Goal: Information Seeking & Learning: Learn about a topic

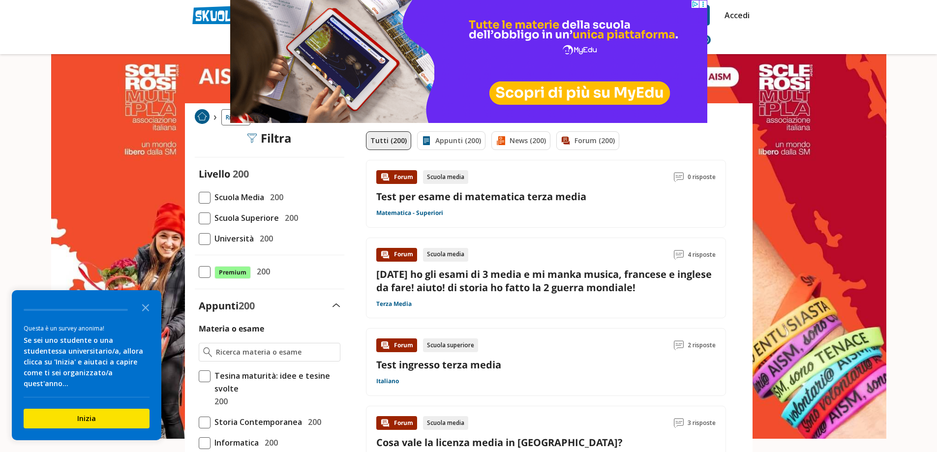
click at [705, 4] on icon at bounding box center [702, 3] width 7 height 7
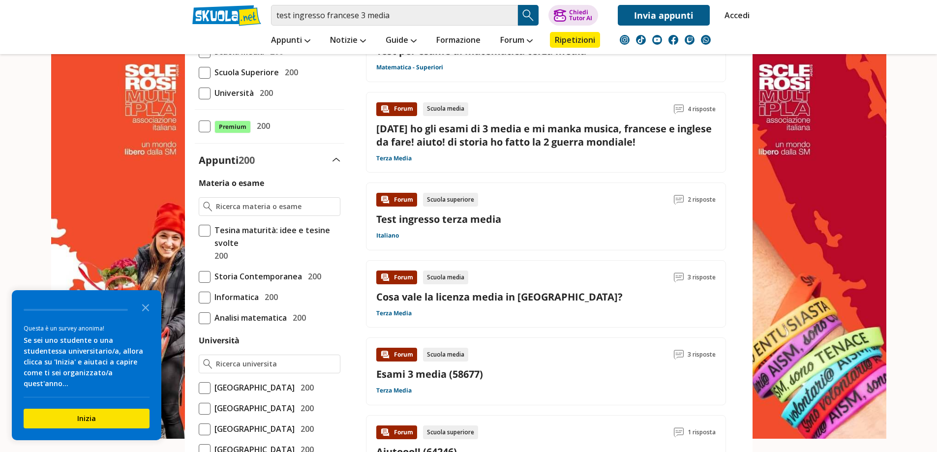
scroll to position [148, 0]
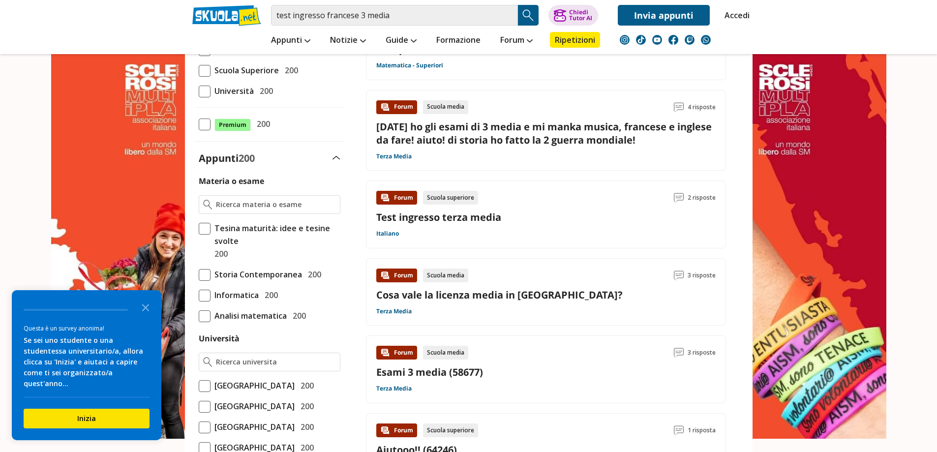
click at [461, 215] on link "Test ingresso terza media" at bounding box center [438, 217] width 125 height 13
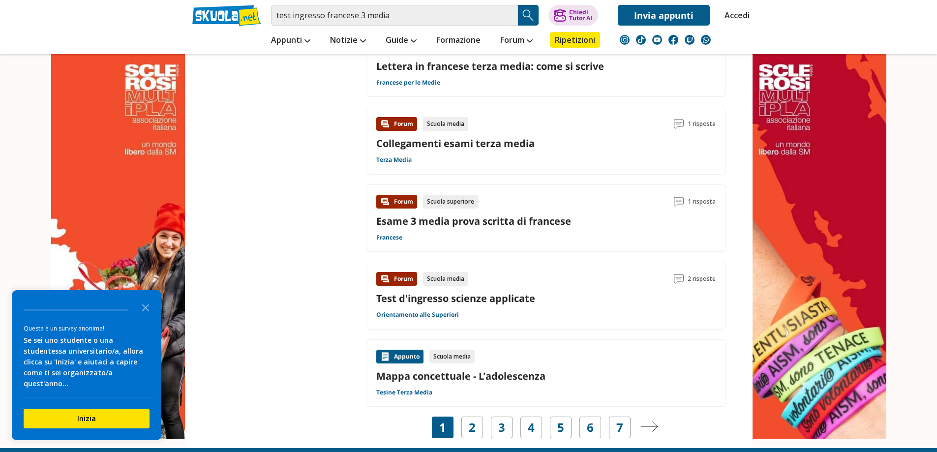
scroll to position [1377, 0]
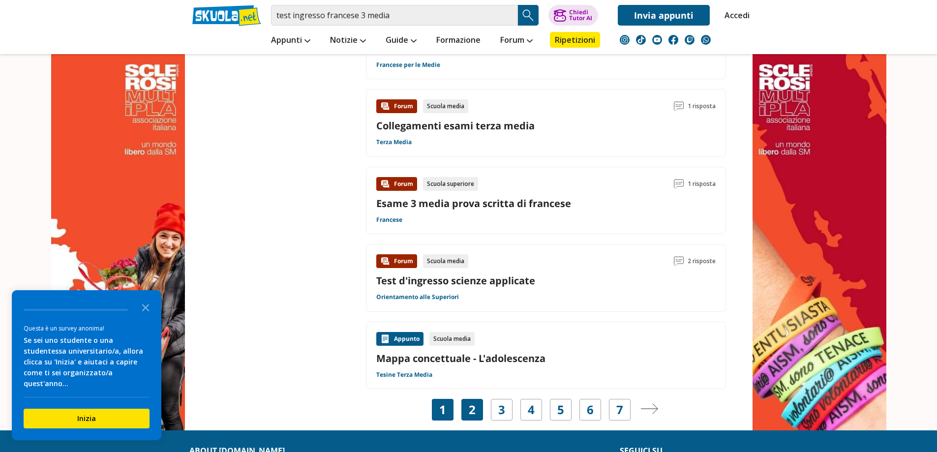
click at [474, 412] on link "2" at bounding box center [472, 410] width 7 height 14
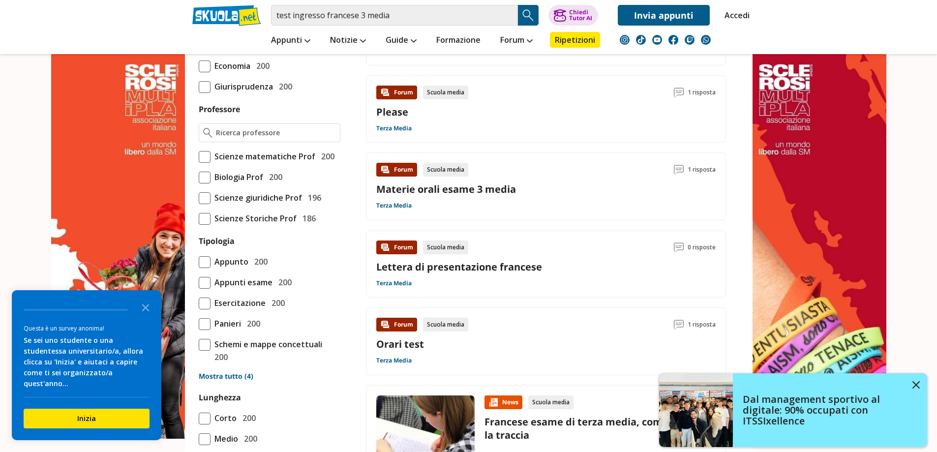
scroll to position [639, 0]
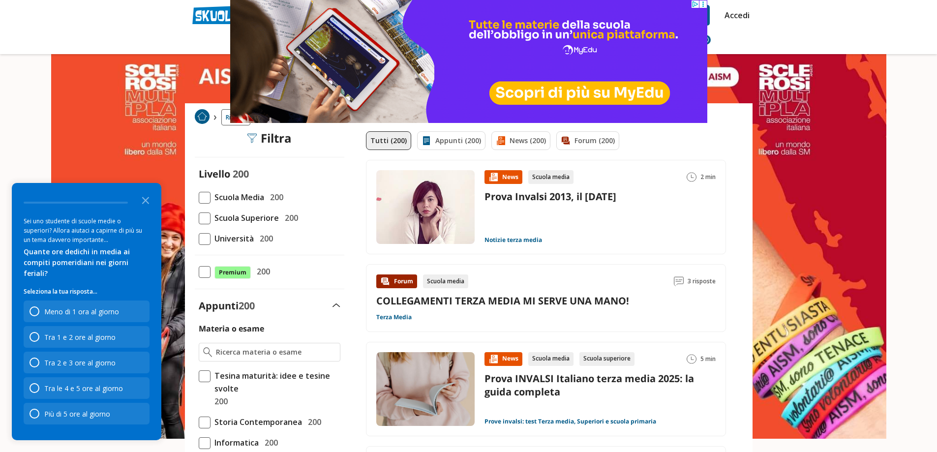
click at [703, 1] on icon at bounding box center [702, 3] width 7 height 7
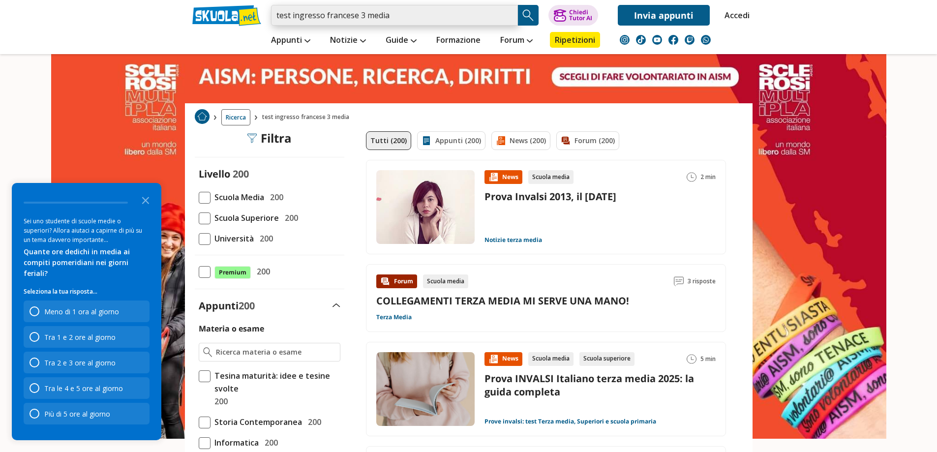
drag, startPoint x: 323, startPoint y: 16, endPoint x: 101, endPoint y: 18, distance: 221.3
click at [101, 18] on header "test ingresso francese 3 media Trova un tutor esperto su questo argomento Chied…" at bounding box center [468, 27] width 937 height 54
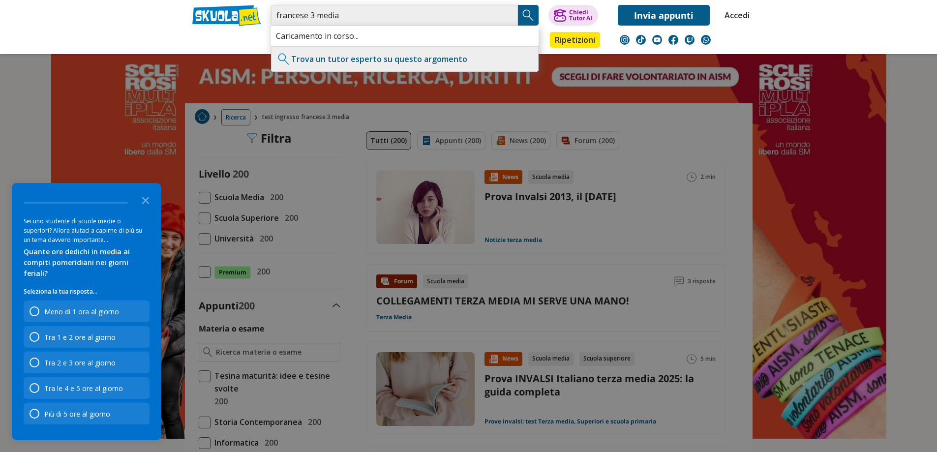
type input "francese 3 media"
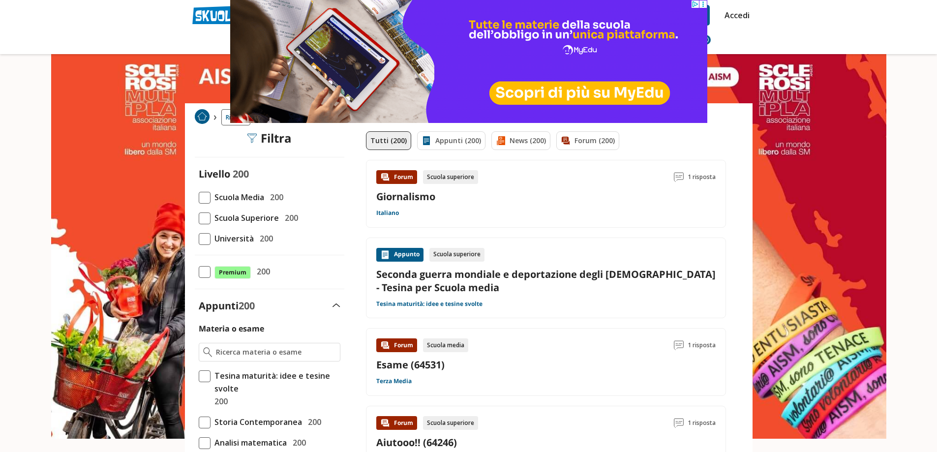
click at [207, 197] on span at bounding box center [205, 198] width 12 height 12
click at [199, 197] on input "Scuola Media 200" at bounding box center [199, 197] width 0 height 0
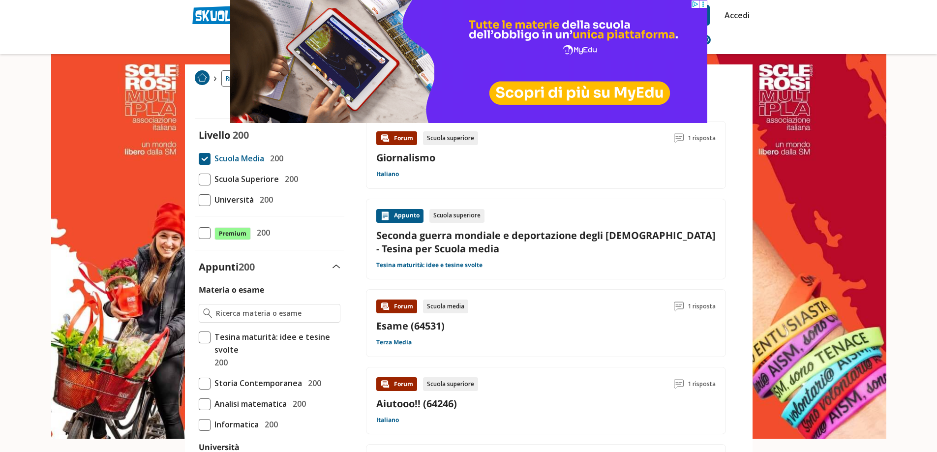
scroll to position [197, 0]
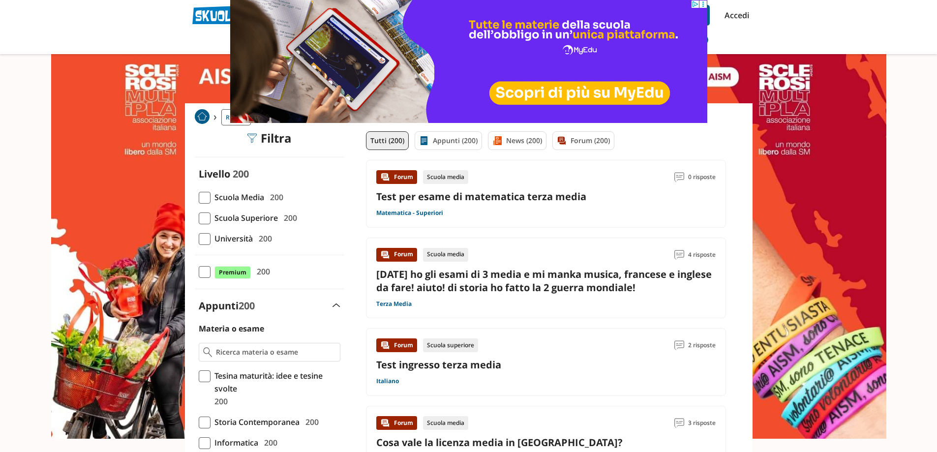
click at [202, 200] on span at bounding box center [205, 198] width 12 height 12
click at [199, 197] on input "Scuola Media 200" at bounding box center [199, 197] width 0 height 0
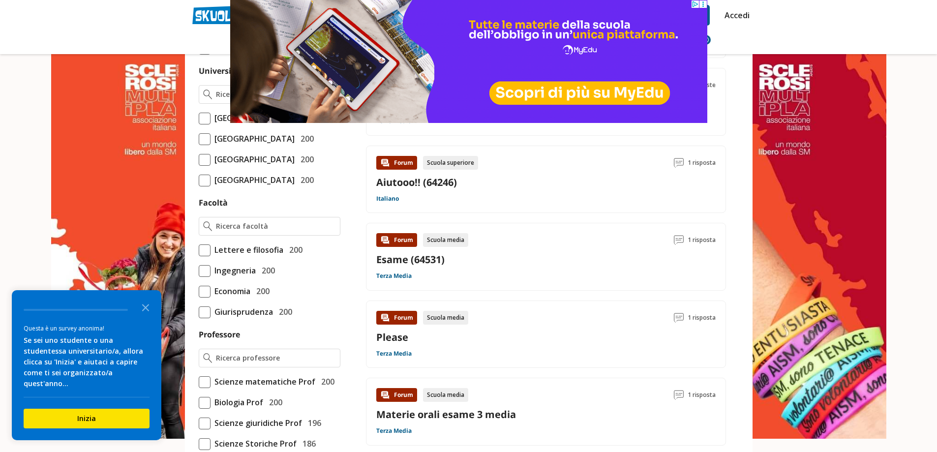
scroll to position [492, 0]
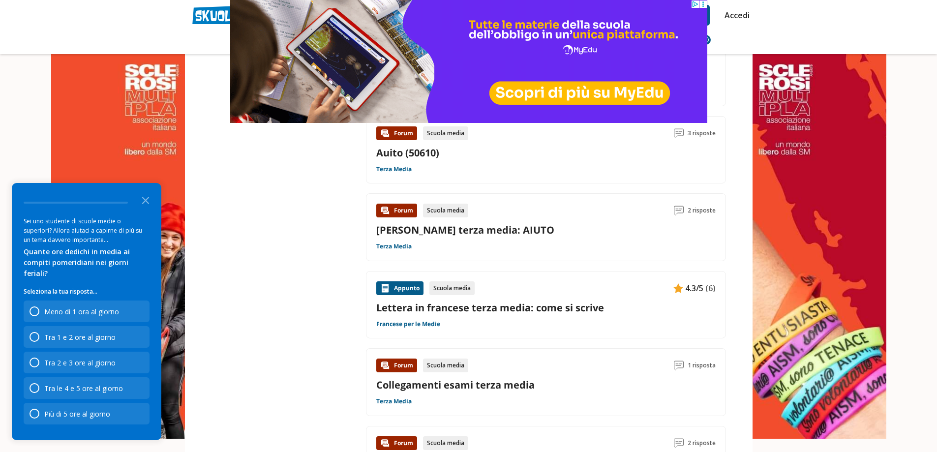
scroll to position [885, 0]
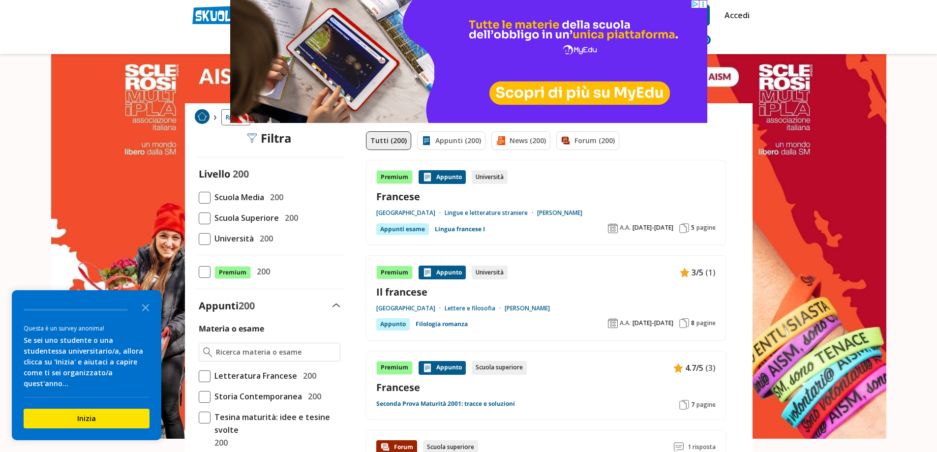
click at [203, 194] on span at bounding box center [205, 198] width 12 height 12
click at [199, 197] on input "Scuola Media 200" at bounding box center [199, 197] width 0 height 0
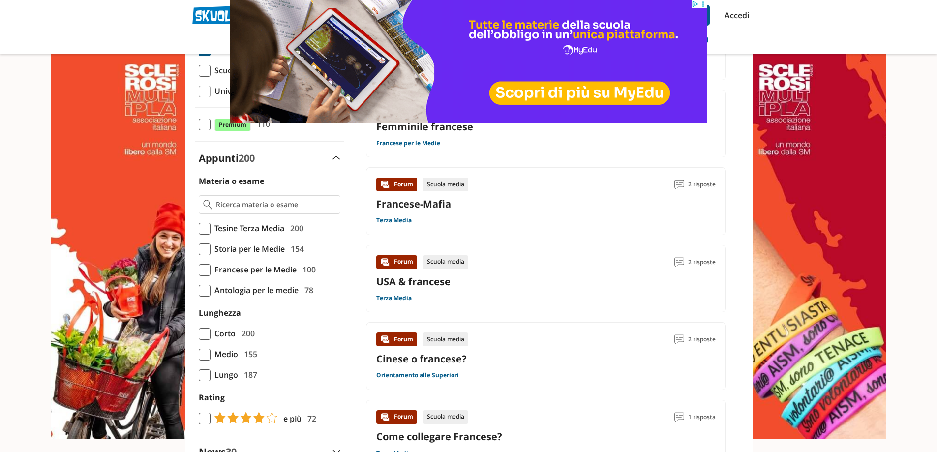
scroll to position [197, 0]
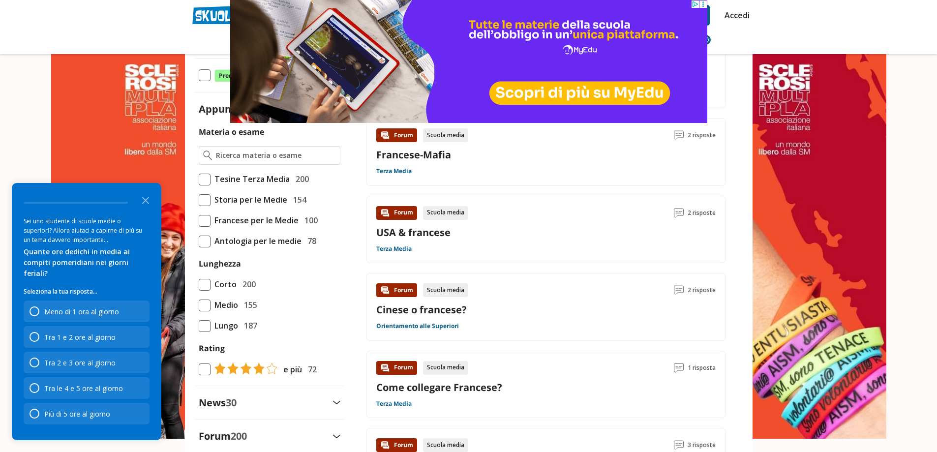
click at [703, 4] on circle at bounding box center [702, 3] width 1 height 1
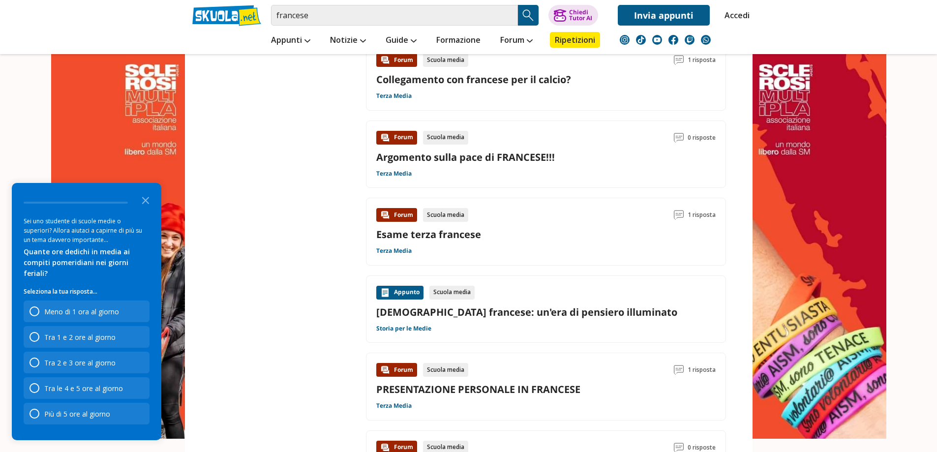
scroll to position [590, 0]
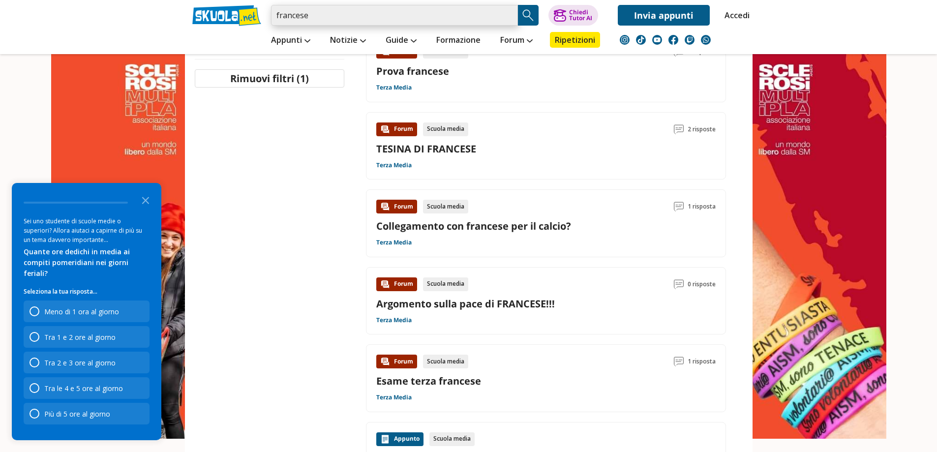
click at [322, 20] on input "francese" at bounding box center [394, 15] width 247 height 21
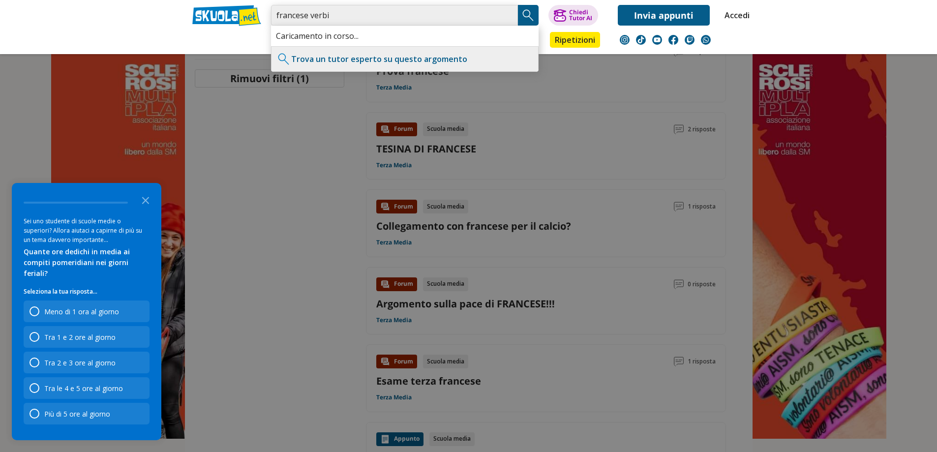
type input "francese verbi"
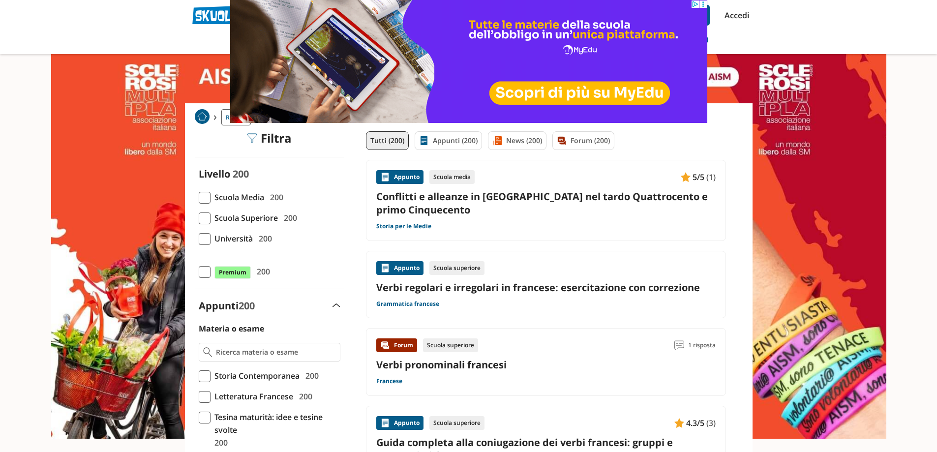
click at [580, 285] on link "Verbi regolari e irregolari in francese: esercitazione con correzione" at bounding box center [545, 287] width 339 height 13
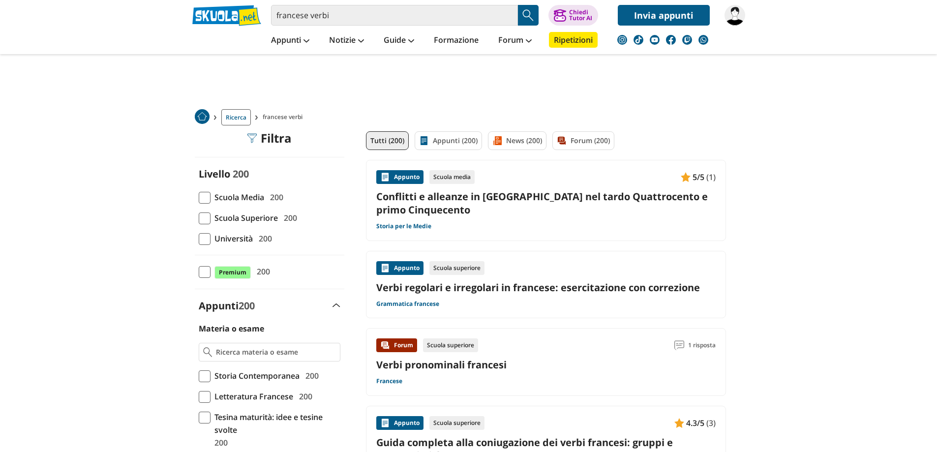
click at [206, 197] on span at bounding box center [205, 198] width 12 height 12
click at [199, 197] on input "Scuola Media 200" at bounding box center [199, 197] width 0 height 0
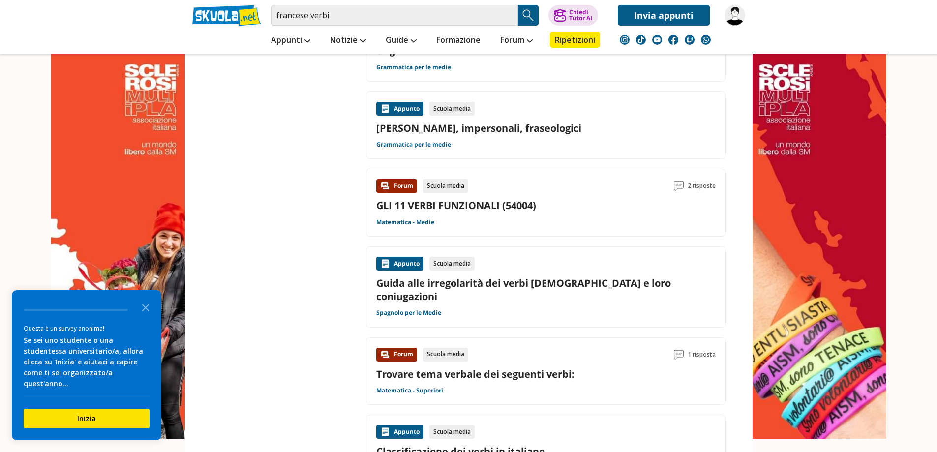
scroll to position [934, 0]
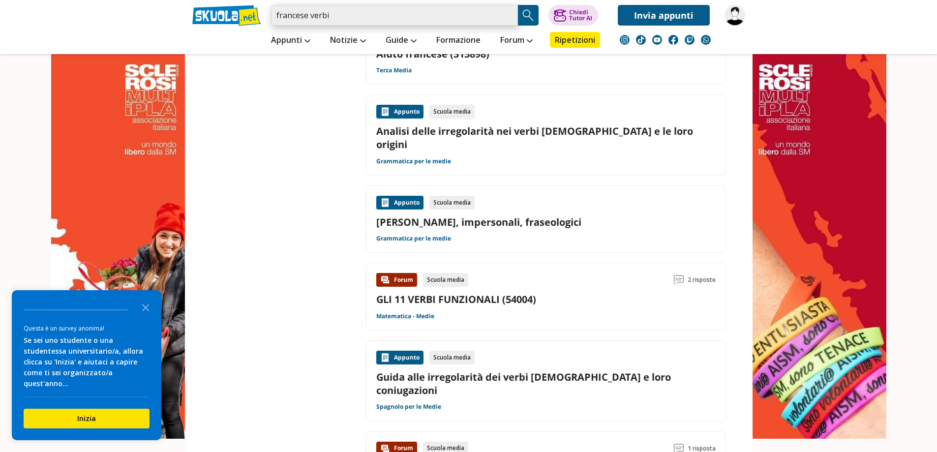
click at [331, 19] on input "francese verbi" at bounding box center [394, 15] width 247 height 21
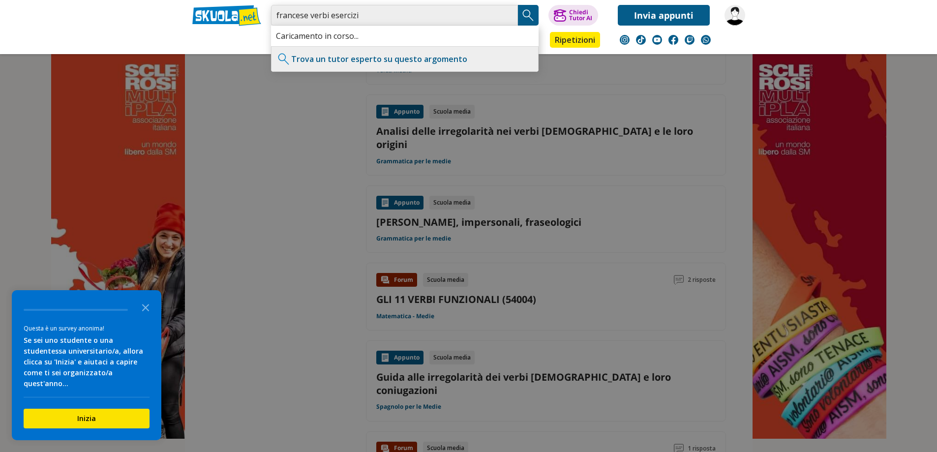
type input "francese verbi esercizi"
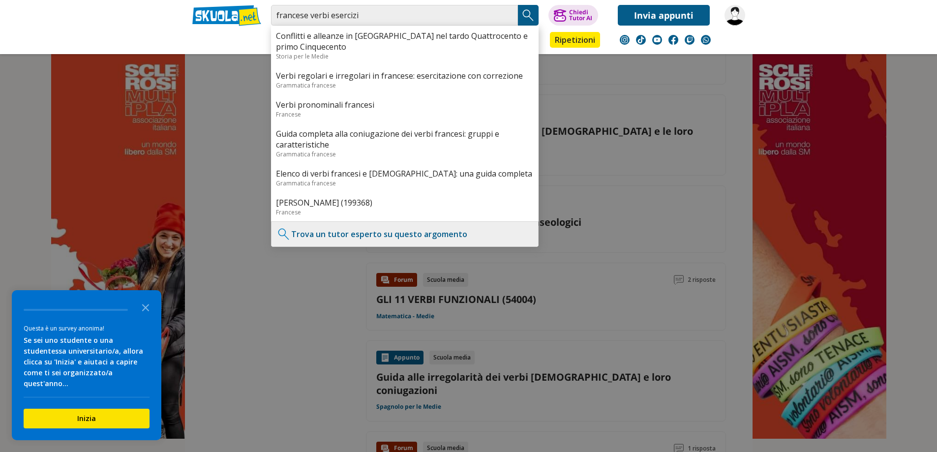
click at [531, 14] on img "Search Button" at bounding box center [528, 15] width 15 height 15
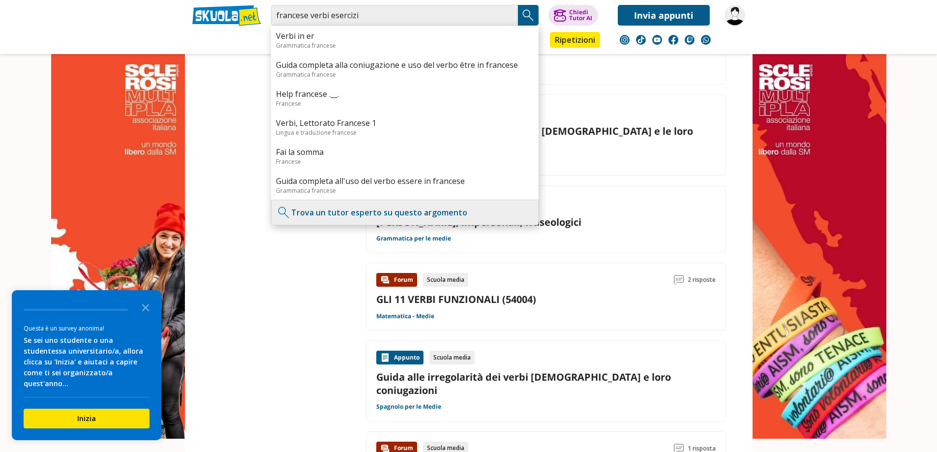
click at [251, 388] on aside "Filtra 1 Rimuovi tutti i filtri Livello 200 Scuola Media 200 Scuola Superiore 3…" at bounding box center [264, 23] width 159 height 1653
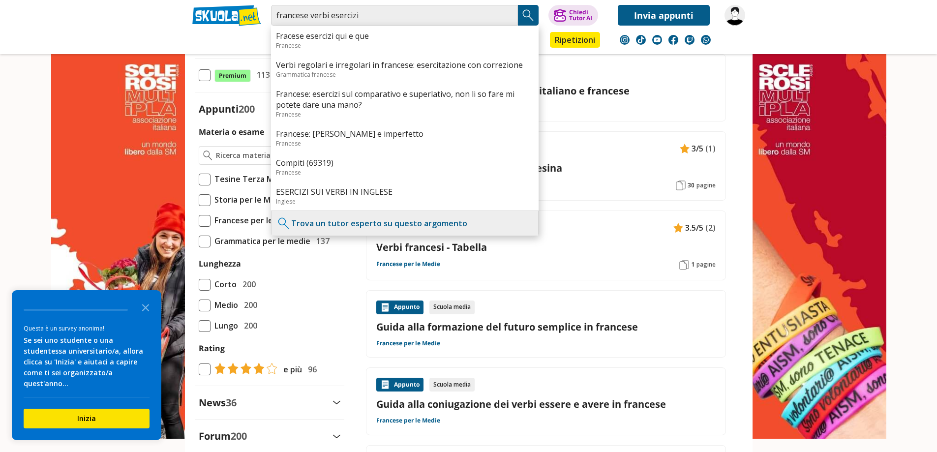
scroll to position [0, 0]
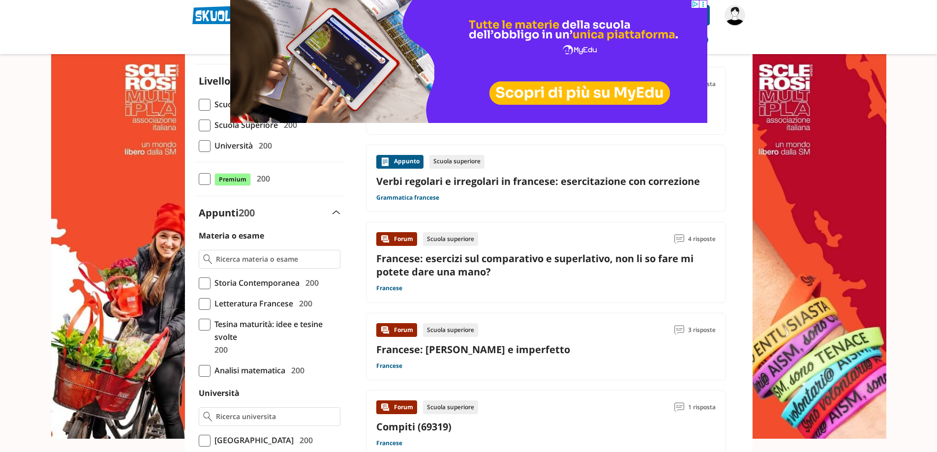
scroll to position [98, 0]
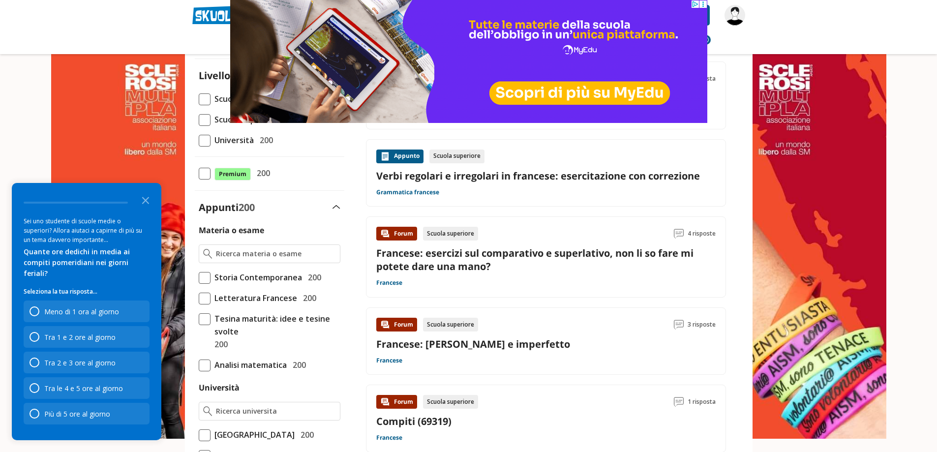
click at [555, 179] on link "Verbi regolari e irregolari in francese: esercitazione con correzione" at bounding box center [545, 175] width 339 height 13
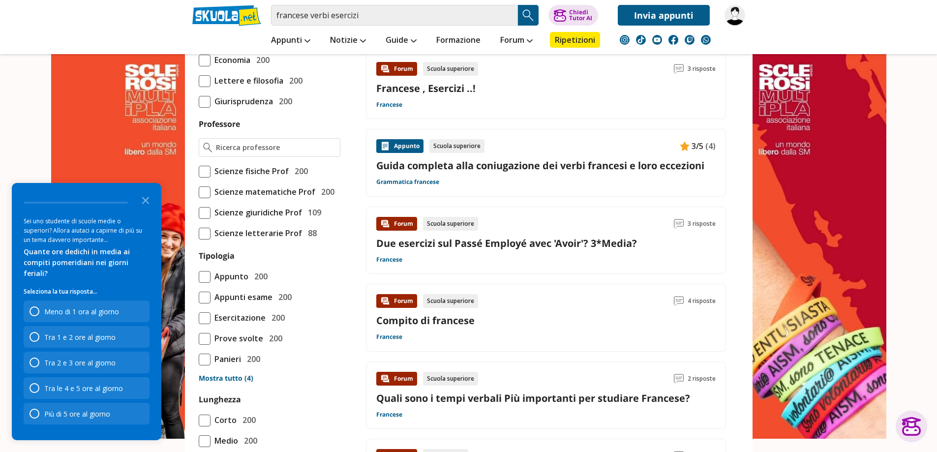
scroll to position [689, 0]
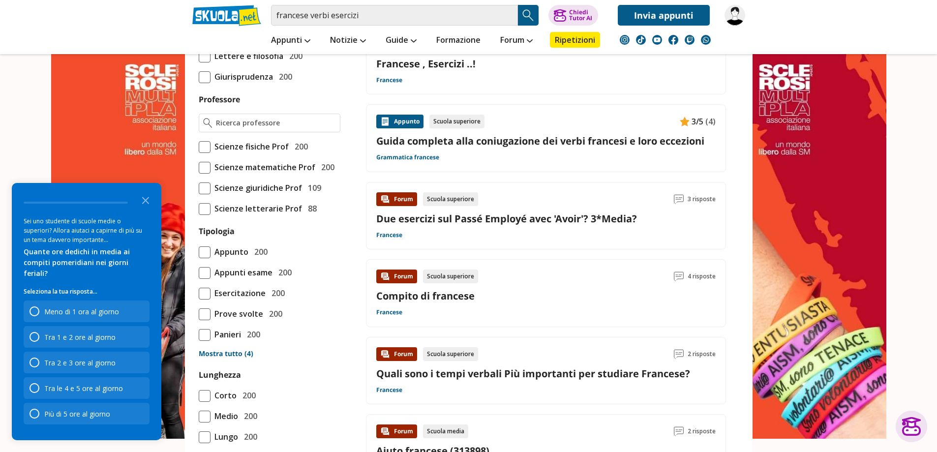
click at [409, 293] on link "Compito di francese" at bounding box center [425, 295] width 98 height 13
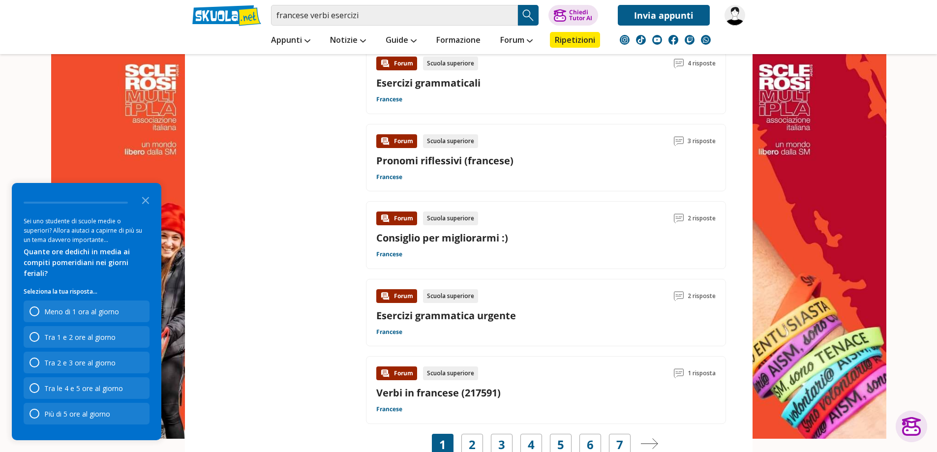
scroll to position [1328, 0]
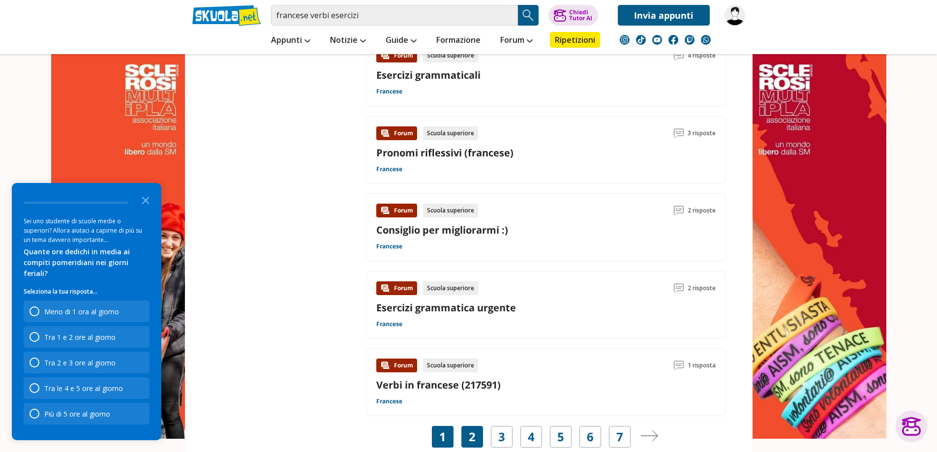
click at [475, 428] on div "2" at bounding box center [472, 437] width 22 height 22
click at [473, 432] on link "2" at bounding box center [472, 437] width 7 height 14
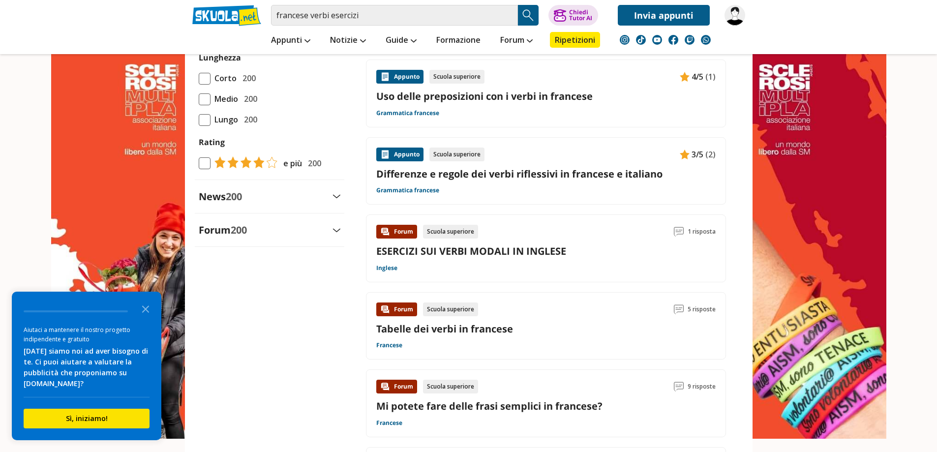
scroll to position [885, 0]
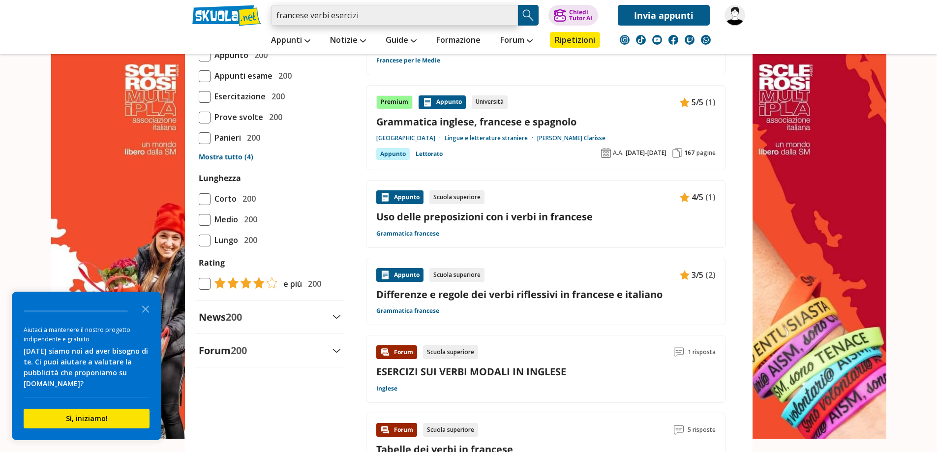
click at [387, 17] on input "francese verbi esercizi" at bounding box center [394, 15] width 247 height 21
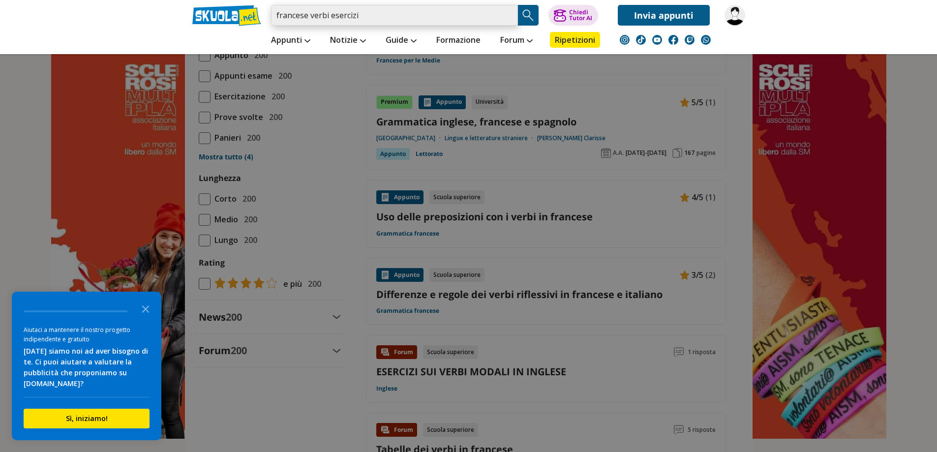
click at [328, 16] on input "francese verbi esercizi" at bounding box center [394, 15] width 247 height 21
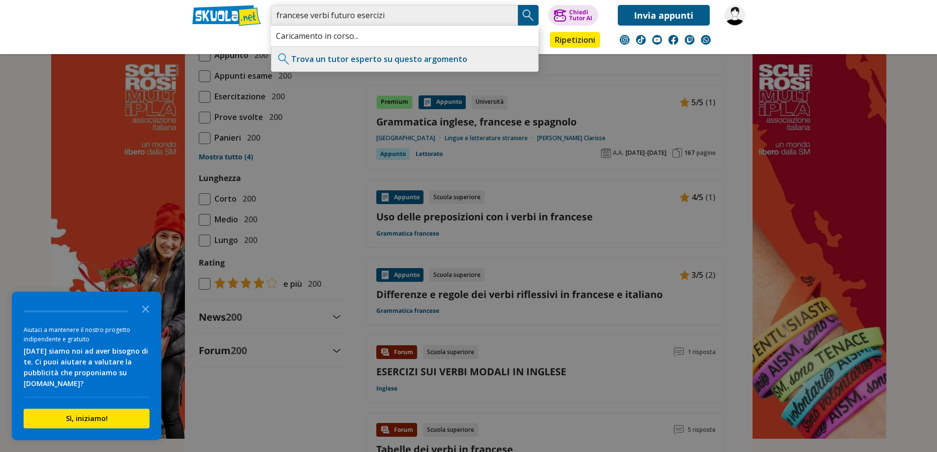
type input "francese verbi futuro esercizi"
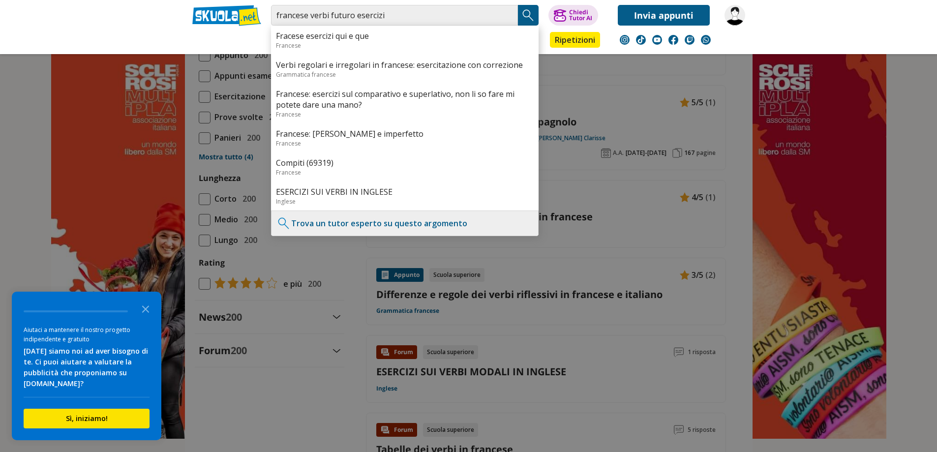
click at [530, 18] on img "Search Button" at bounding box center [528, 15] width 15 height 15
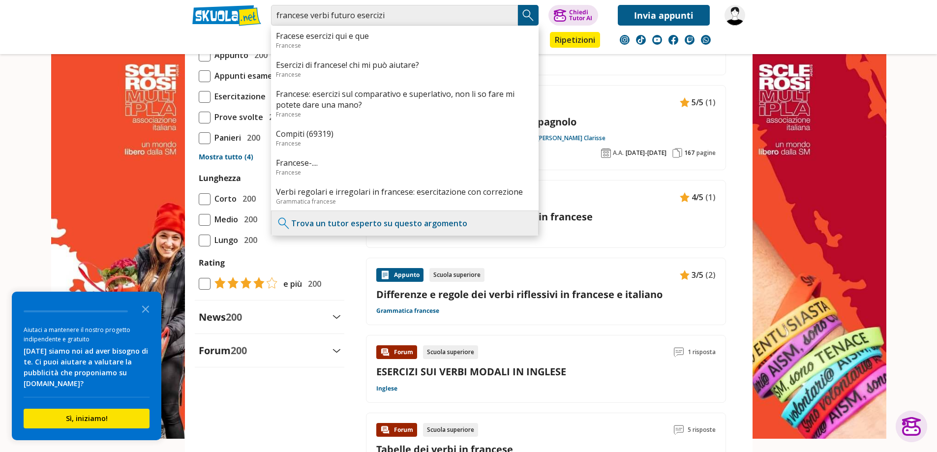
click at [345, 308] on div "Filtra 0 Livello 200 Scuola Media 200 Scuola Superiore 200" at bounding box center [469, 86] width 568 height 1681
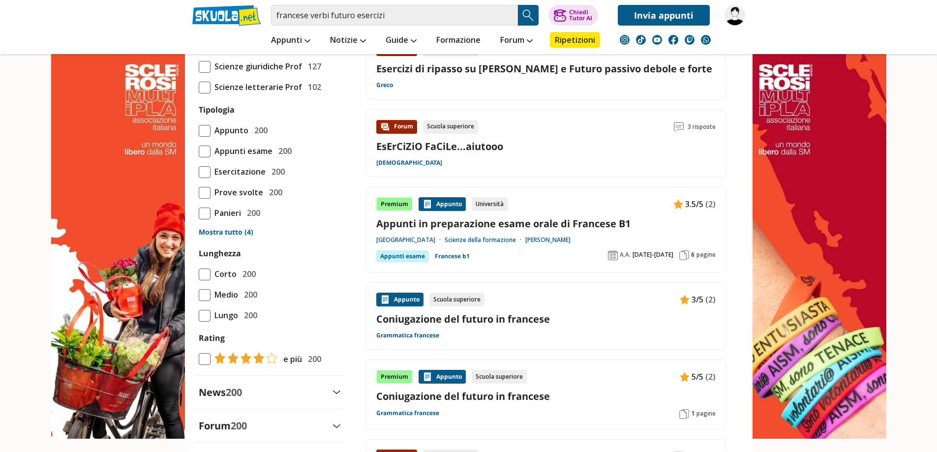
scroll to position [836, 0]
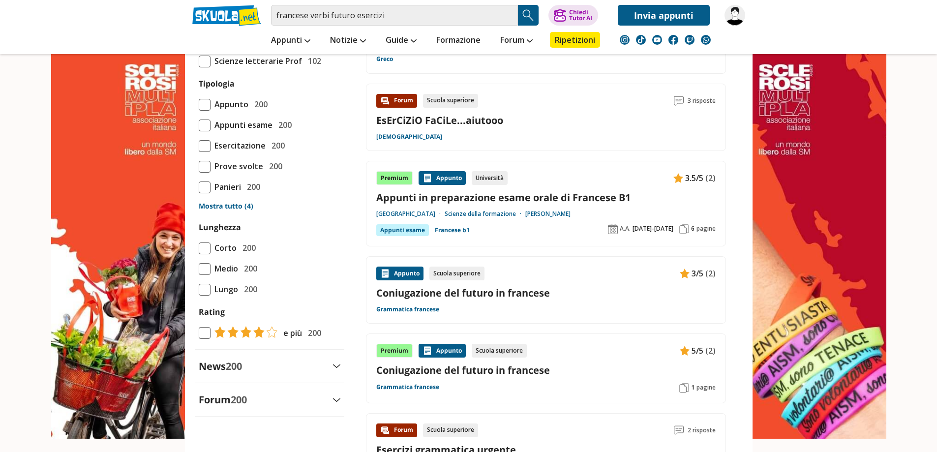
click at [525, 291] on link "Coniugazione del futuro in francese" at bounding box center [545, 292] width 339 height 13
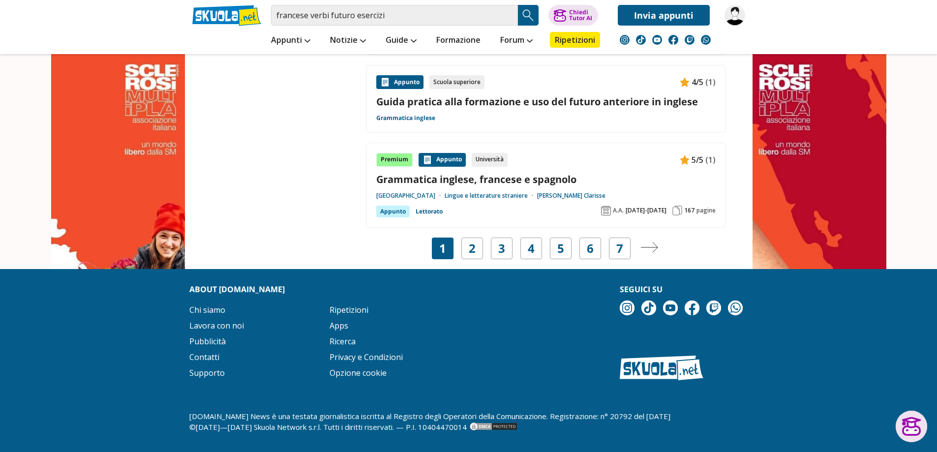
scroll to position [1572, 0]
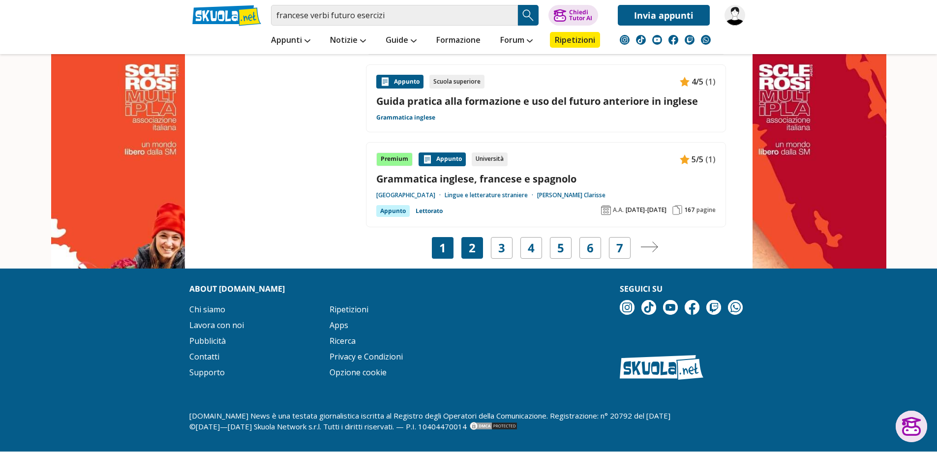
click at [475, 249] on link "2" at bounding box center [472, 248] width 7 height 14
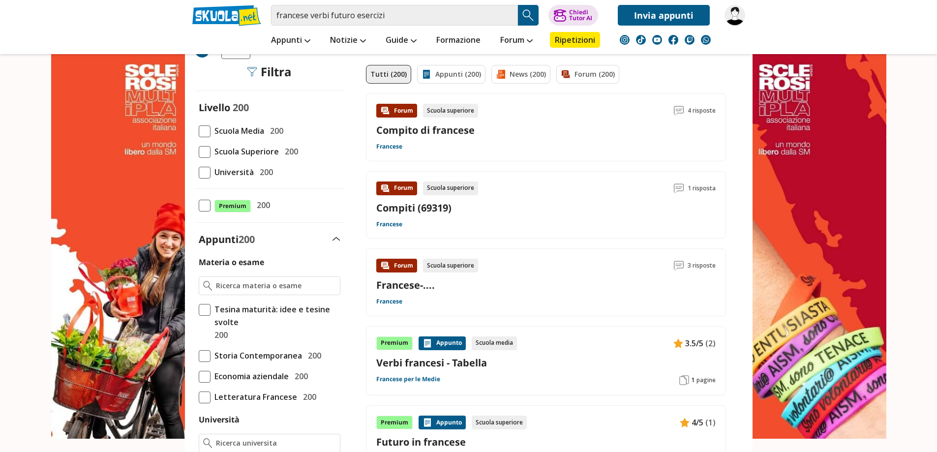
scroll to position [49, 0]
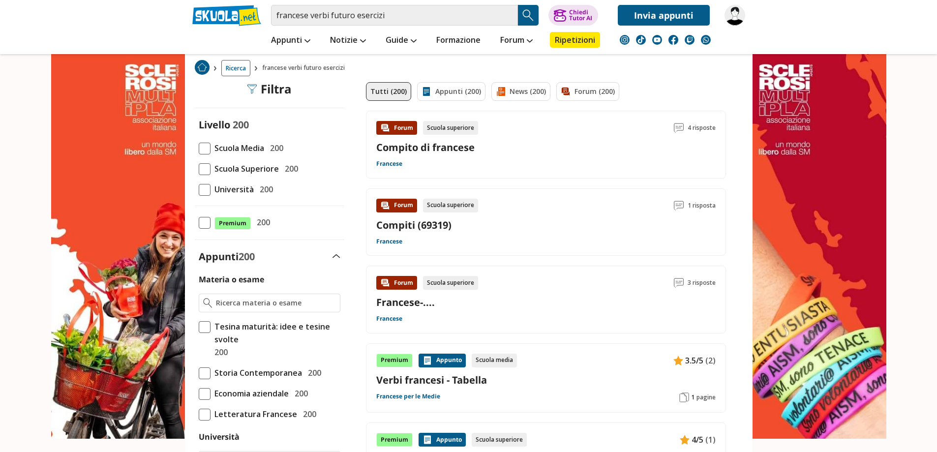
click at [202, 145] on span at bounding box center [205, 149] width 12 height 12
click at [199, 148] on input "Scuola Media 200" at bounding box center [199, 148] width 0 height 0
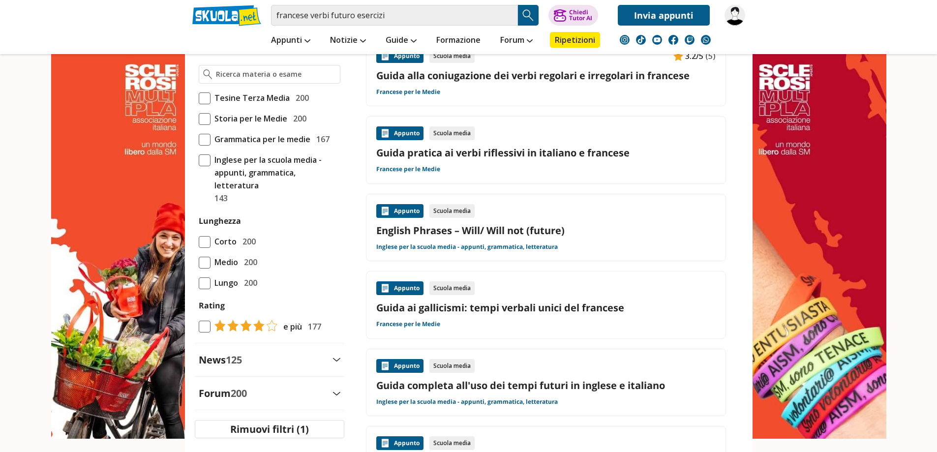
scroll to position [295, 0]
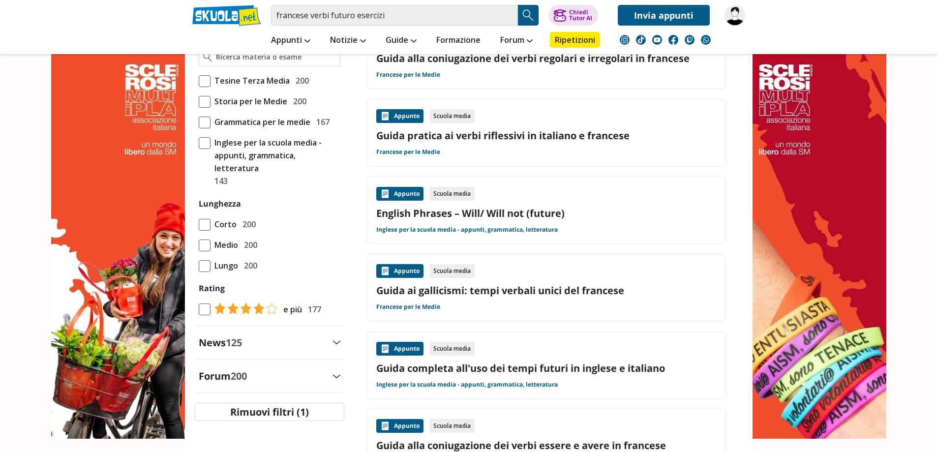
click at [500, 291] on link "Guida ai gallicismi: tempi verbali unici del francese" at bounding box center [545, 290] width 339 height 13
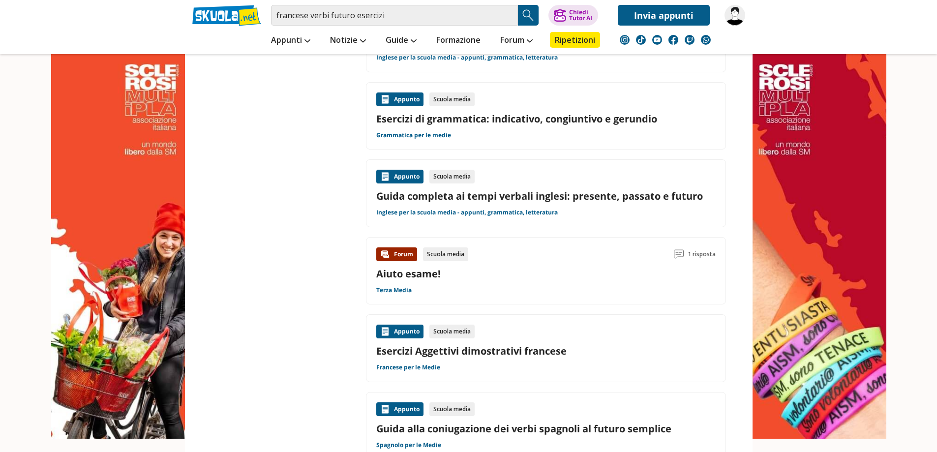
scroll to position [1033, 0]
